Goal: Information Seeking & Learning: Learn about a topic

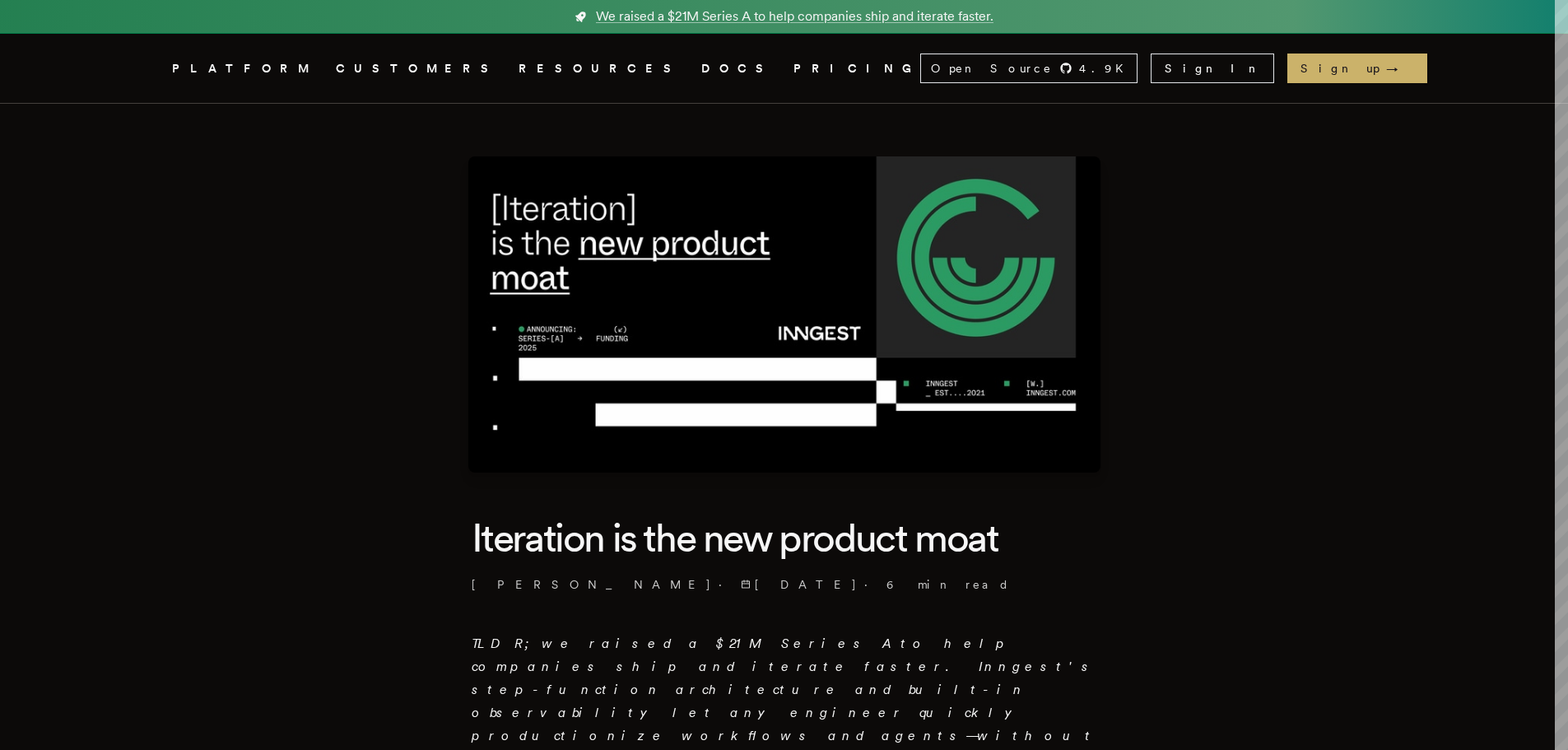
drag, startPoint x: 729, startPoint y: 712, endPoint x: 793, endPoint y: 692, distance: 67.1
click at [793, 692] on p "TLDR; we raised a $21M Series A to help companies ship and iterate faster. Inng…" at bounding box center [784, 736] width 625 height 207
click at [793, 716] on p "TLDR; we raised a $21M Series A to help companies ship and iterate faster. Inng…" at bounding box center [784, 736] width 625 height 207
drag, startPoint x: 787, startPoint y: 688, endPoint x: 699, endPoint y: 719, distance: 93.3
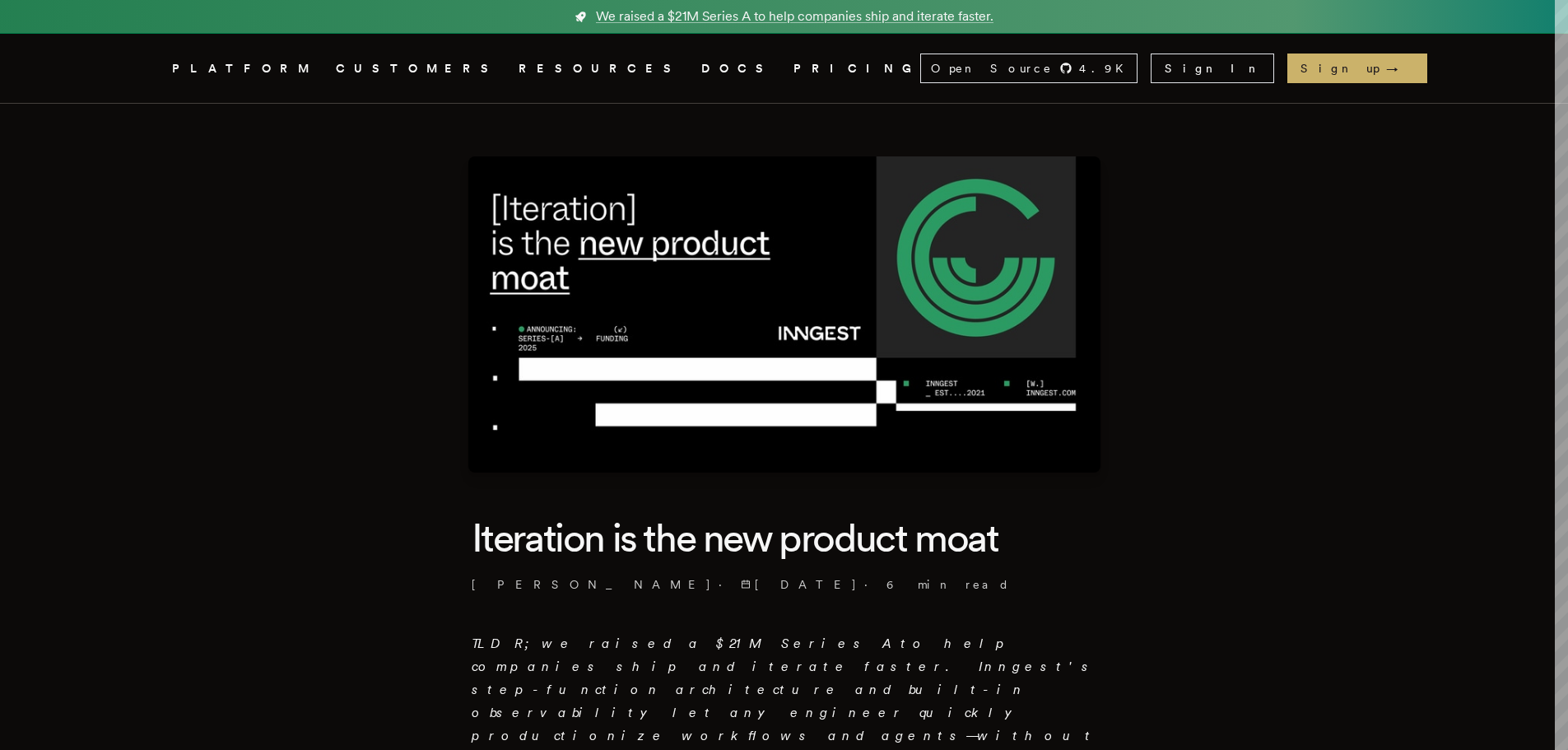
click at [699, 719] on p "TLDR; we raised a $21M Series A to help companies ship and iterate faster. Inng…" at bounding box center [784, 736] width 625 height 207
copy em "Altimeter , with continued participation from A16z , Notable , Afore , and [PER…"
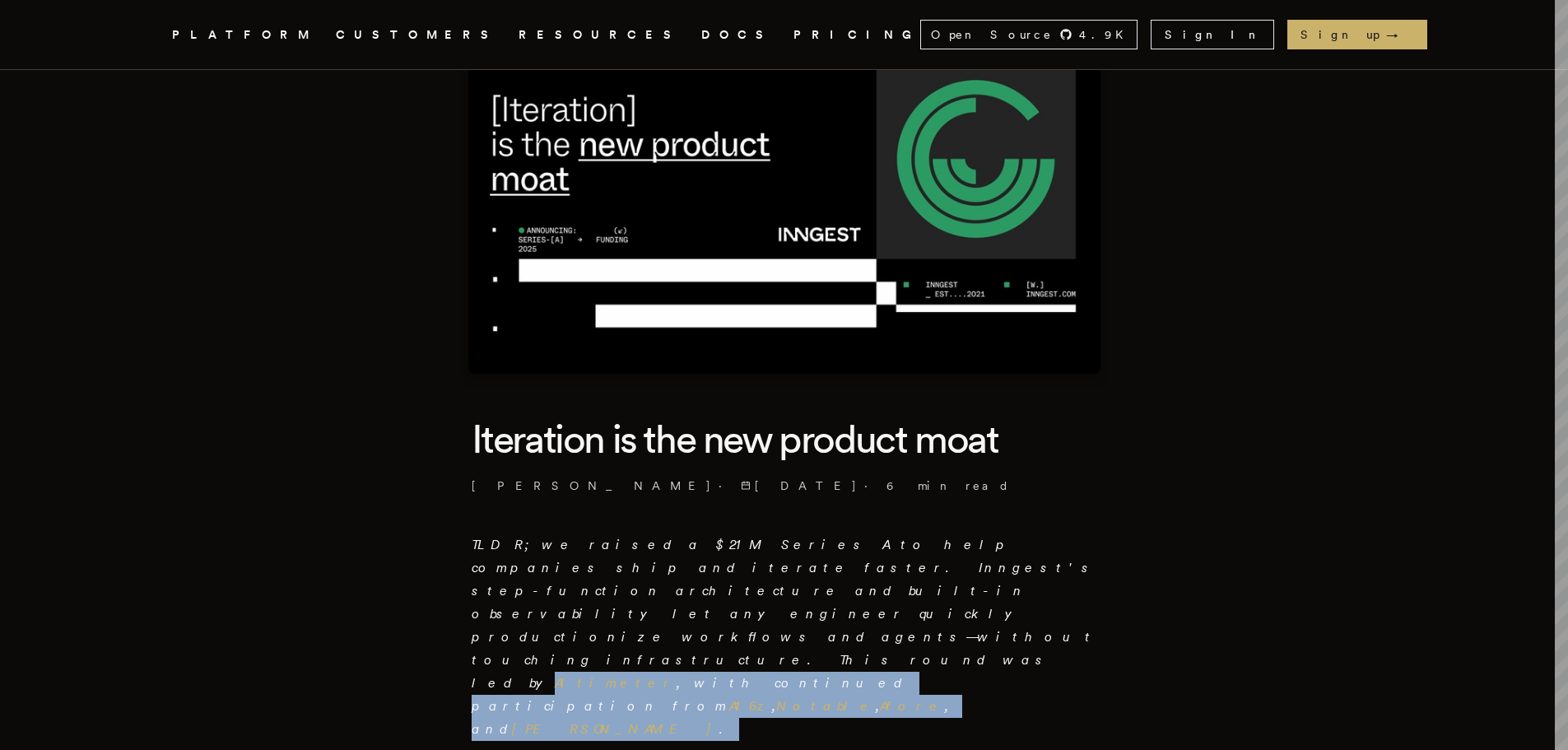
scroll to position [247, 0]
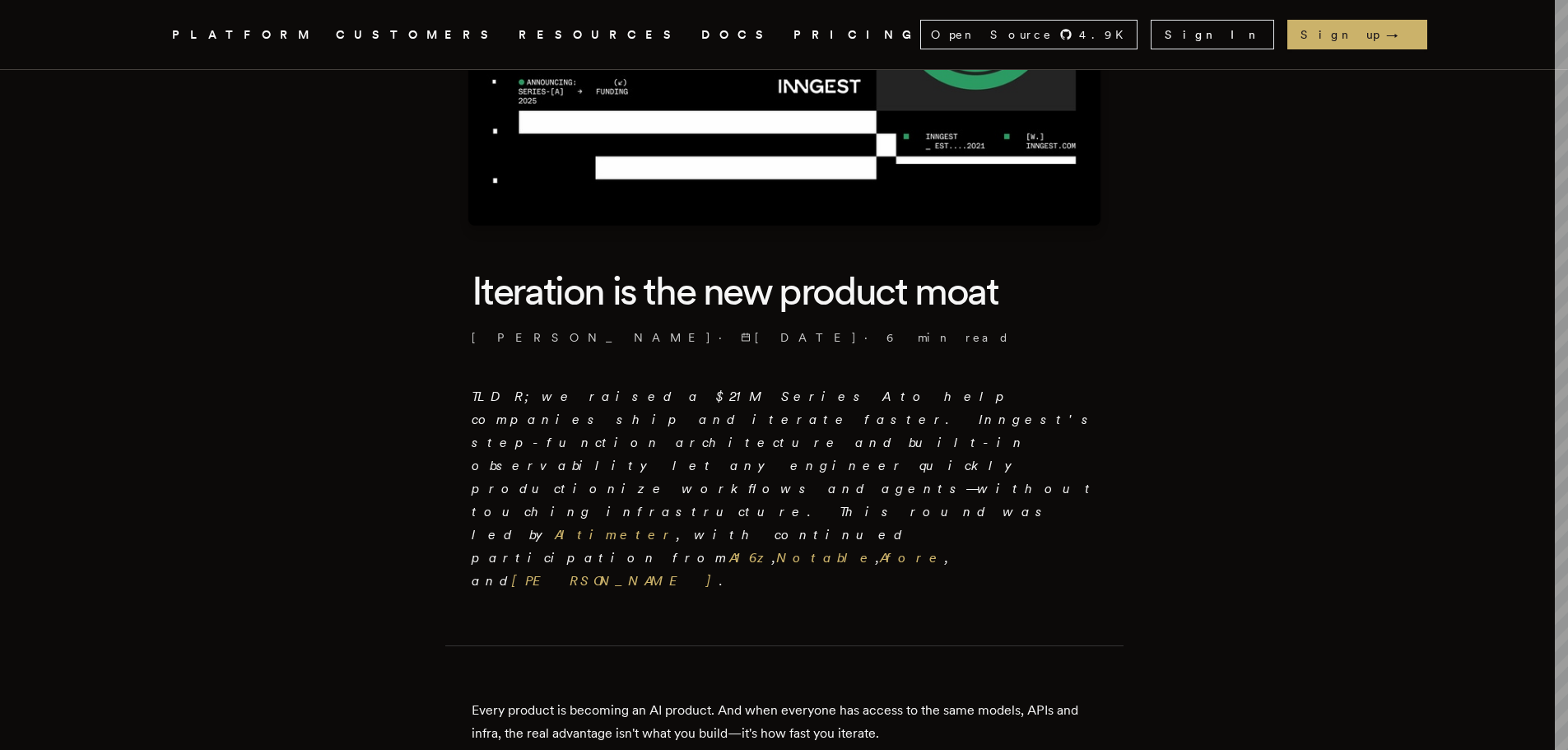
drag, startPoint x: 792, startPoint y: 435, endPoint x: 668, endPoint y: 436, distance: 124.0
click at [668, 436] on em "TLDR; we raised a $21M Series A to help companies ship and iterate faster. Inng…" at bounding box center [784, 488] width 625 height 200
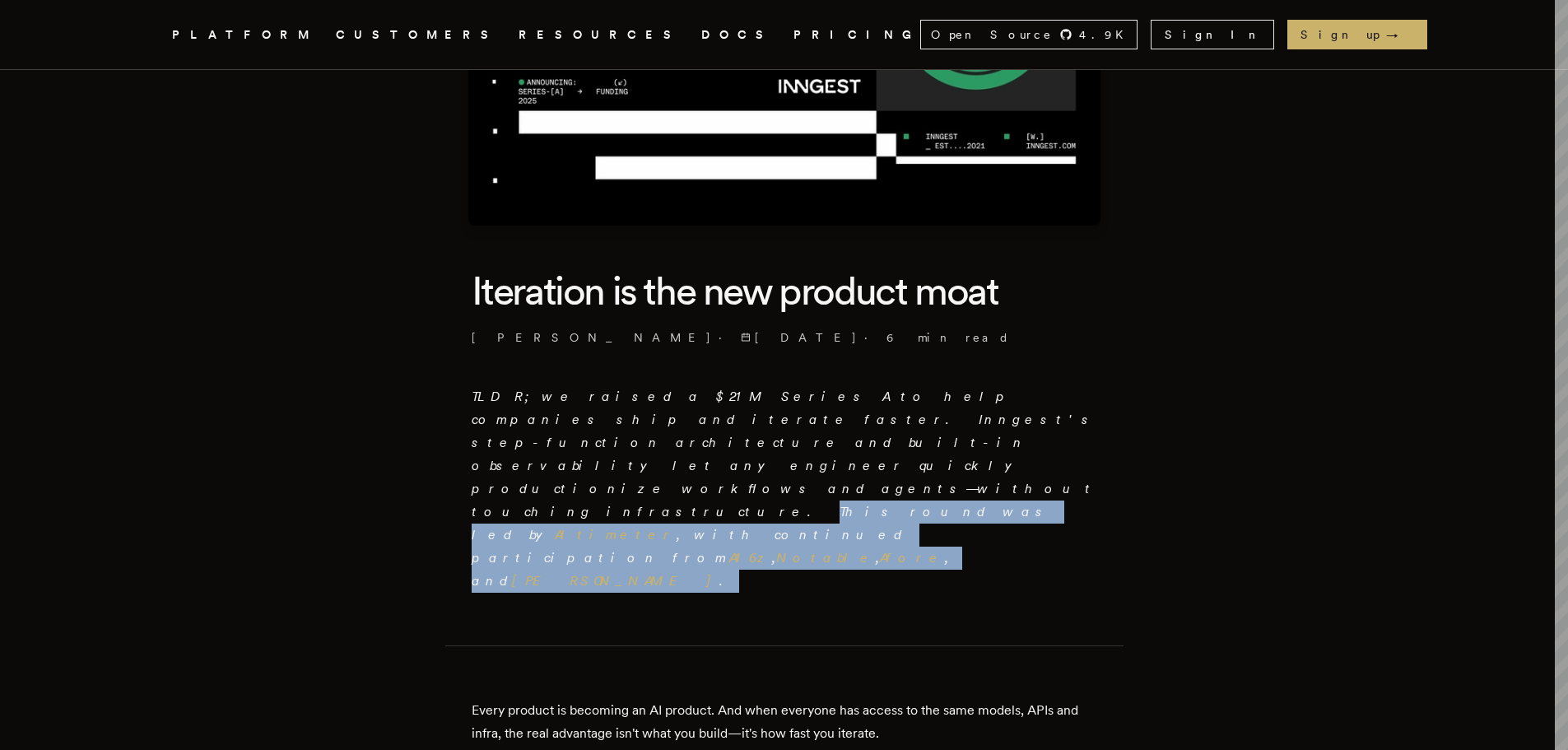
drag, startPoint x: 663, startPoint y: 436, endPoint x: 696, endPoint y: 469, distance: 46.7
click at [696, 469] on em "TLDR; we raised a $21M Series A to help companies ship and iterate faster. Inng…" at bounding box center [784, 488] width 625 height 200
